Goal: Find specific page/section

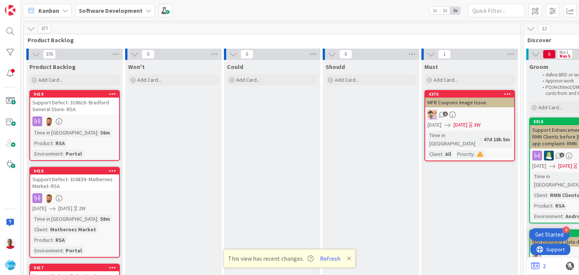
scroll to position [0, 878]
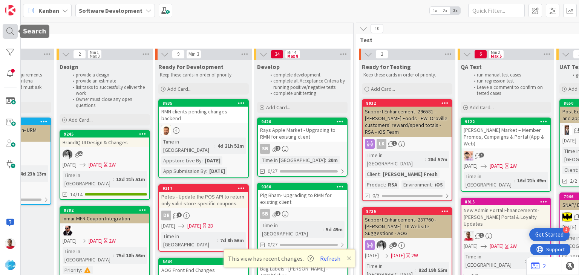
click at [11, 32] on div at bounding box center [10, 31] width 15 height 15
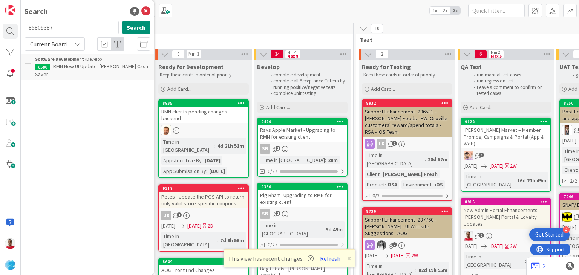
scroll to position [0, 0]
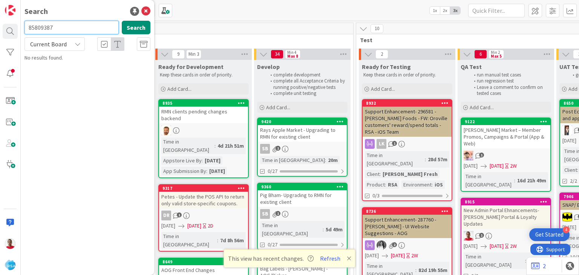
drag, startPoint x: 65, startPoint y: 31, endPoint x: 0, endPoint y: 31, distance: 64.9
click at [2, 34] on div "Search 85809387 Search Current Board No results found." at bounding box center [10, 137] width 21 height 275
type input "9387"
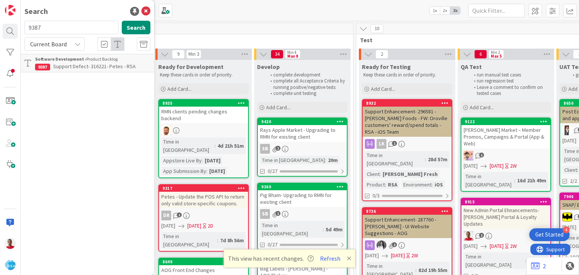
click at [72, 69] on span "Support Defect- 316221- Petes - RSA" at bounding box center [94, 66] width 83 height 7
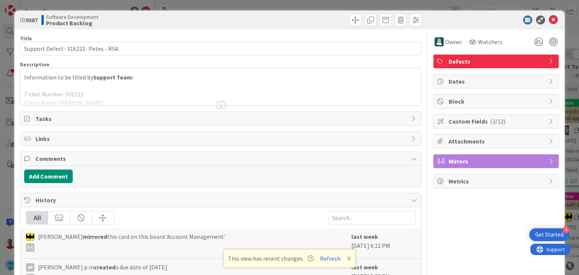
click at [217, 107] on div at bounding box center [221, 105] width 8 height 6
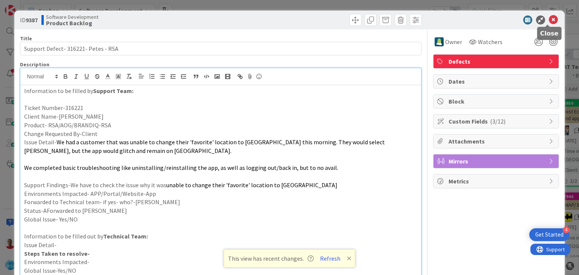
click at [549, 18] on icon at bounding box center [553, 19] width 9 height 9
